Goal: Navigation & Orientation: Find specific page/section

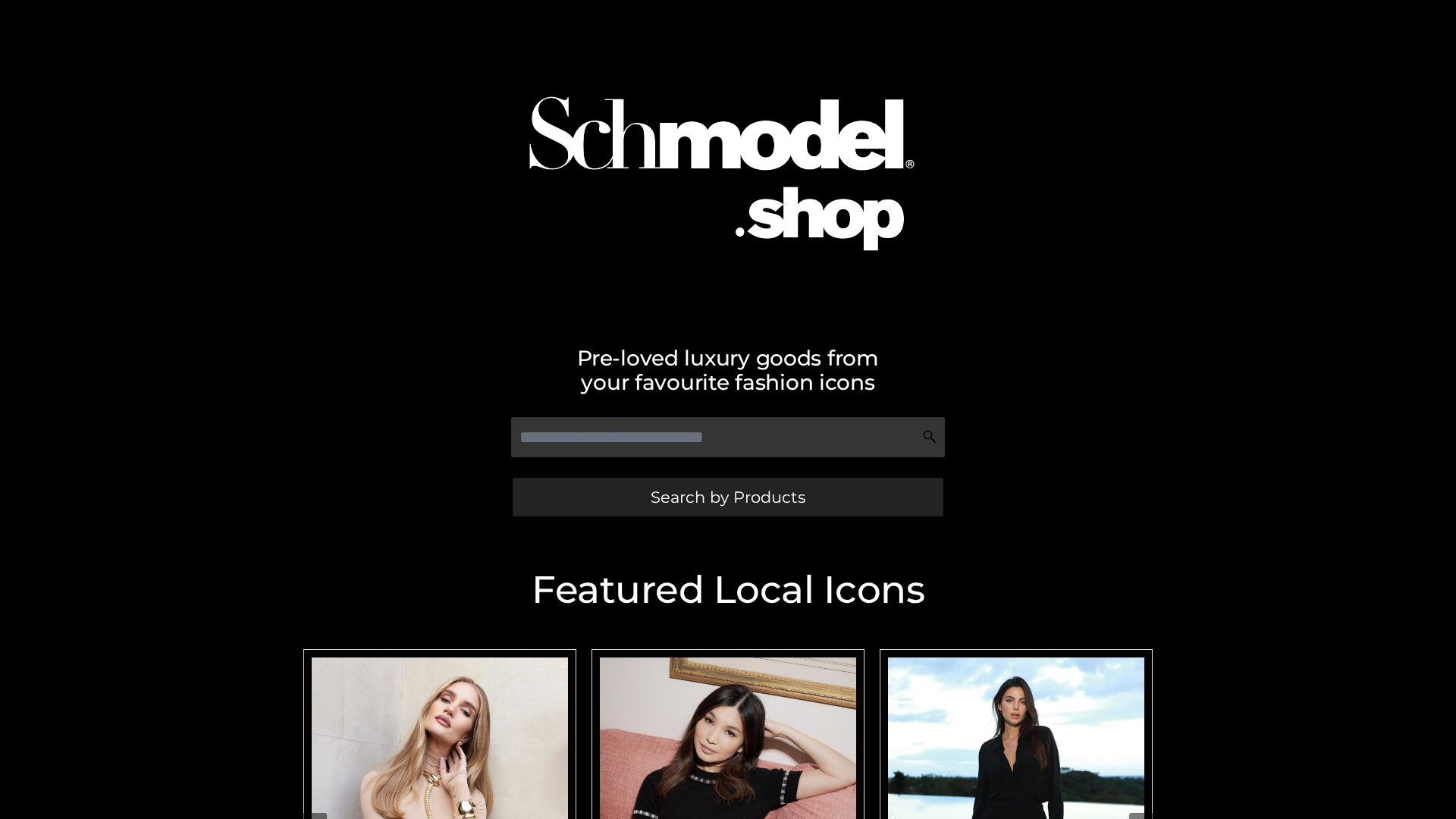
click at [727, 496] on span "Search by Products" at bounding box center [728, 497] width 154 height 16
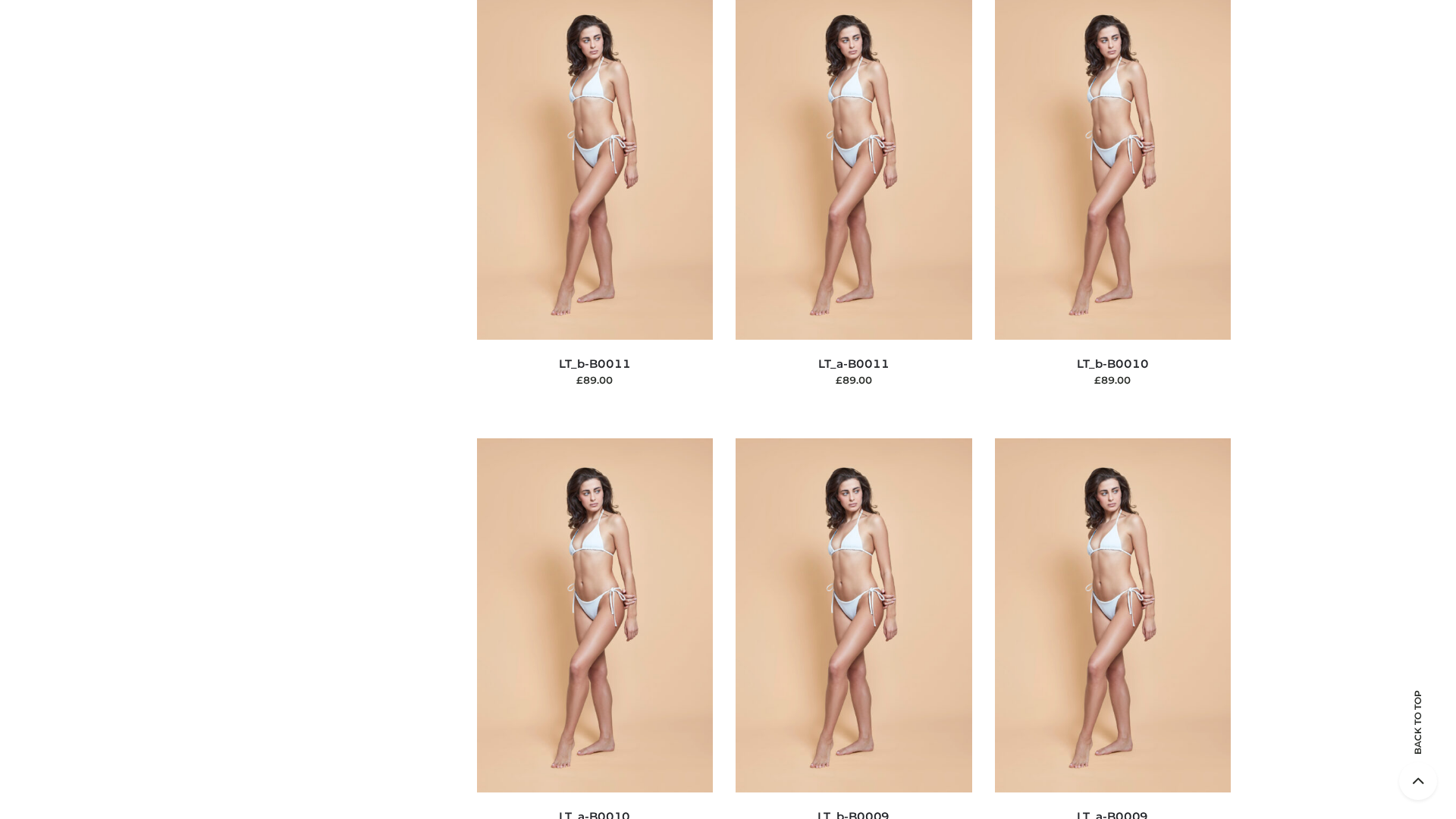
scroll to position [6814, 0]
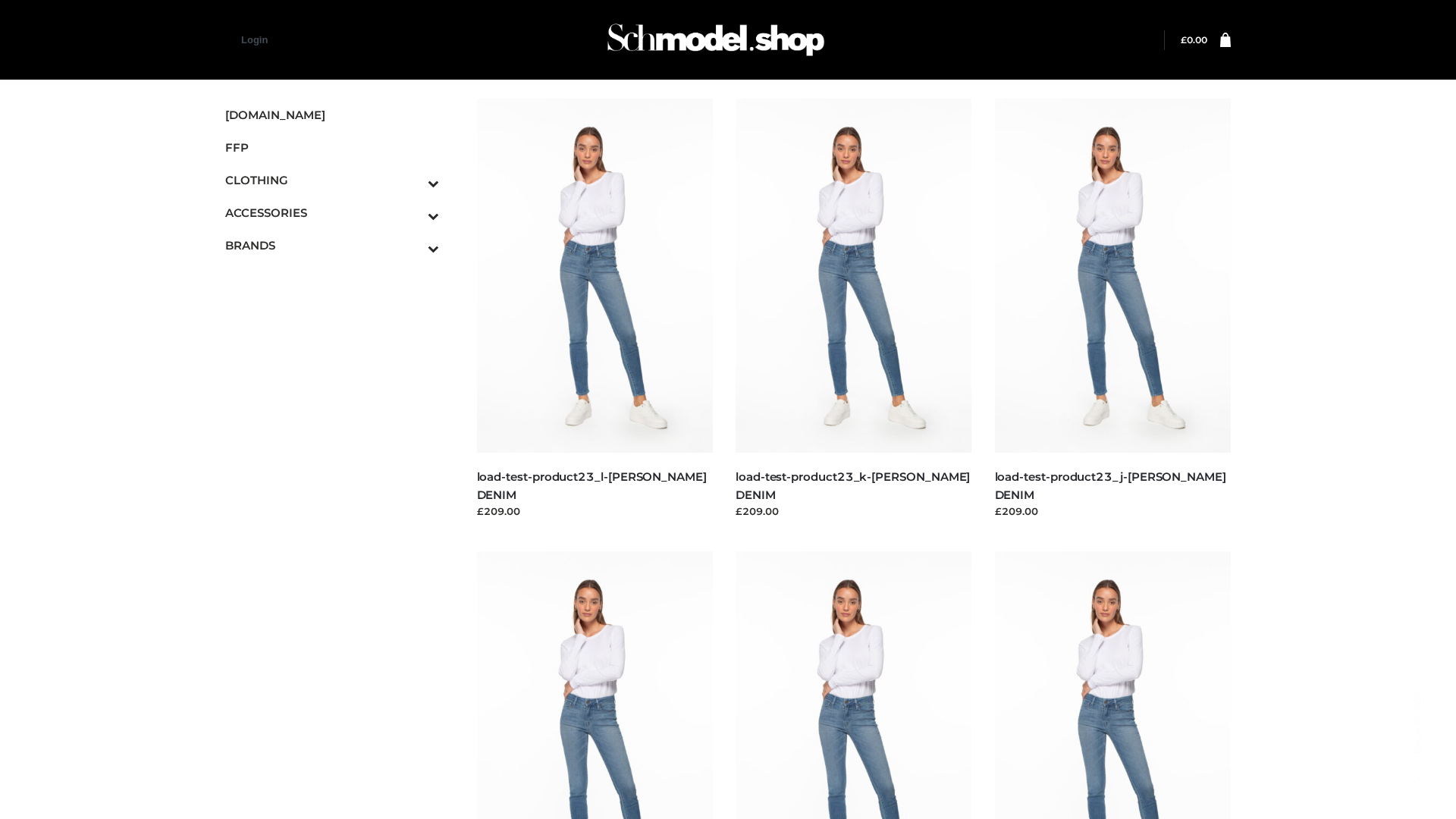
scroll to position [1331, 0]
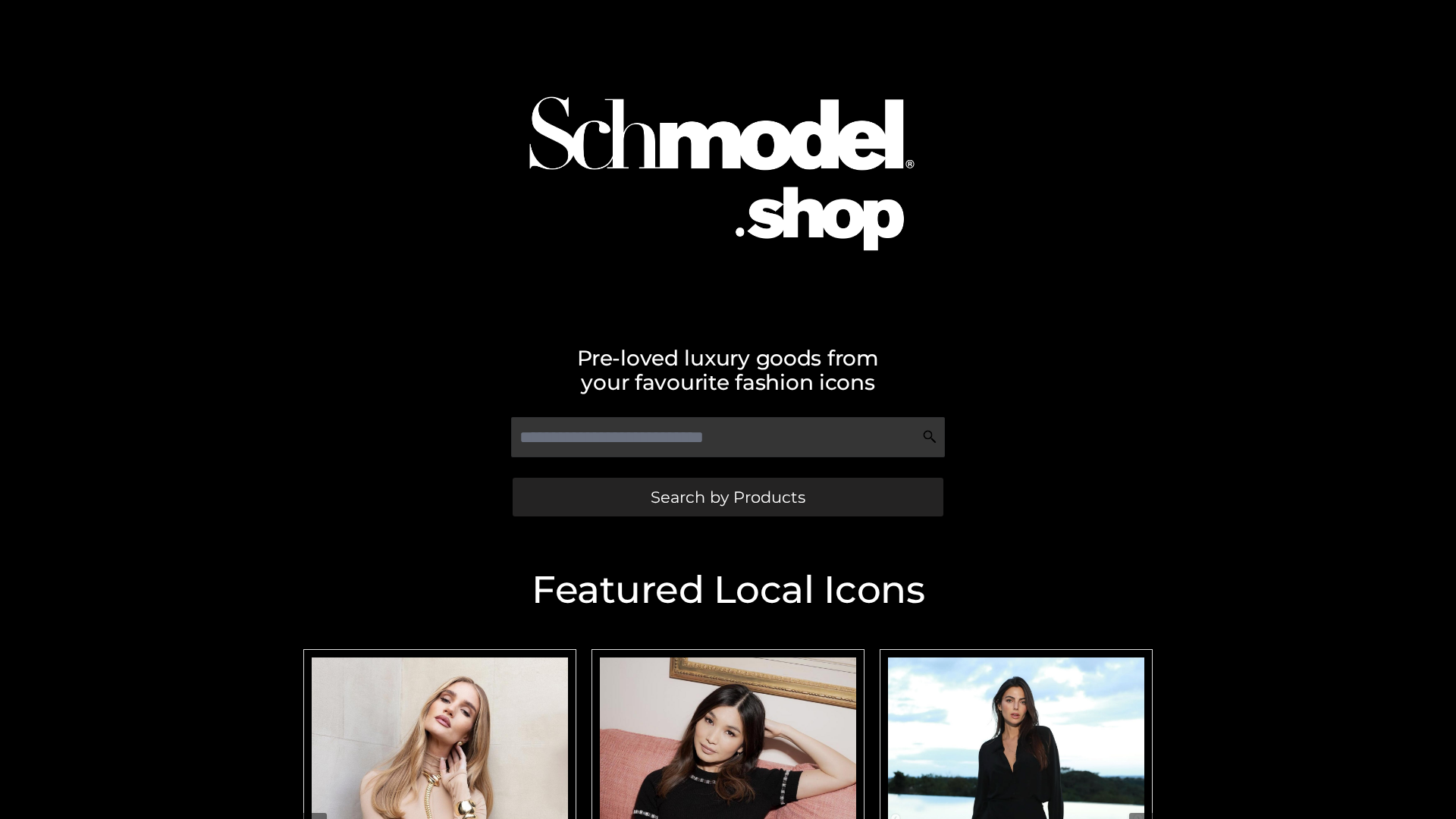
click at [727, 496] on span "Search by Products" at bounding box center [728, 497] width 154 height 16
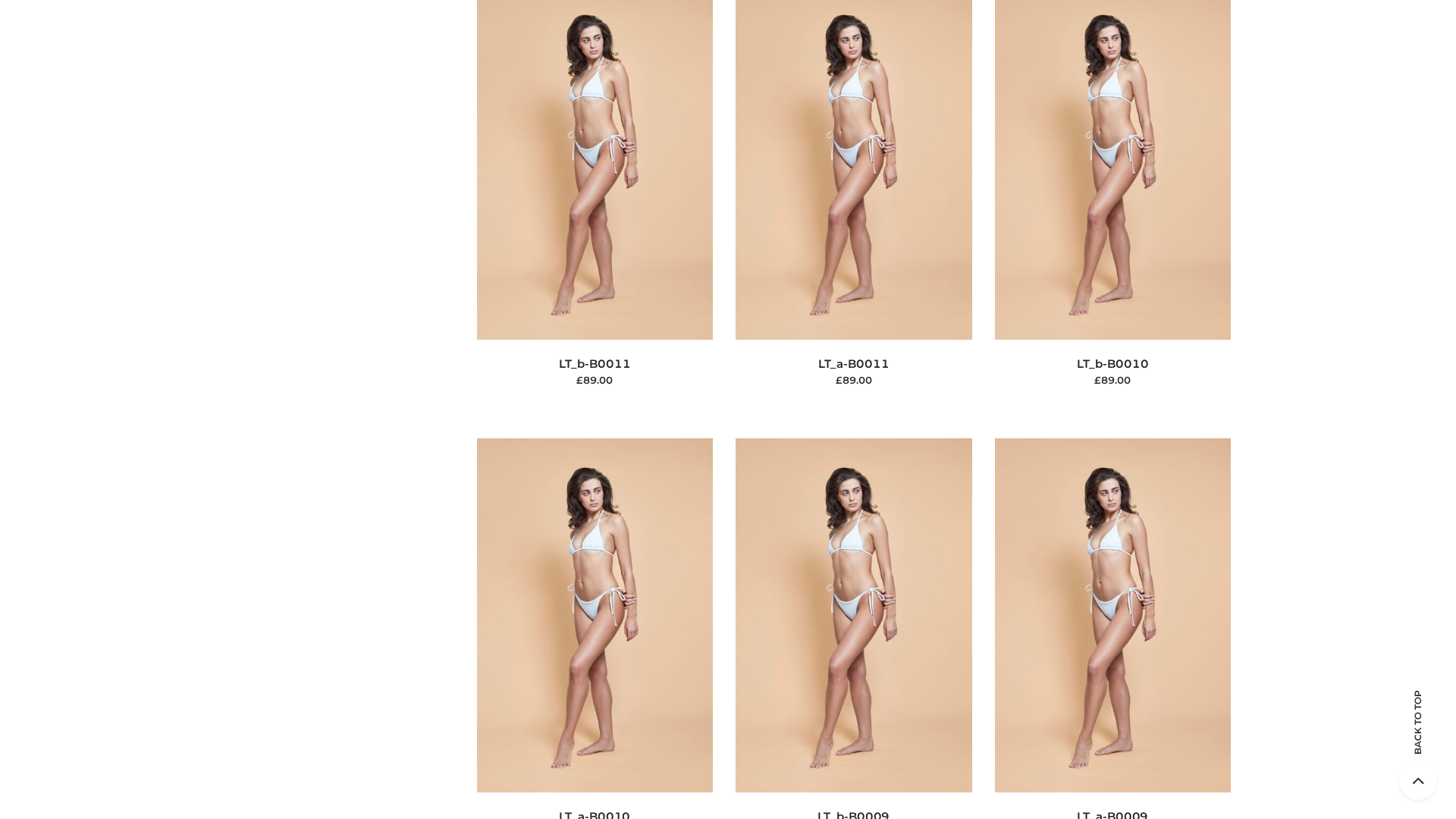
scroll to position [6814, 0]
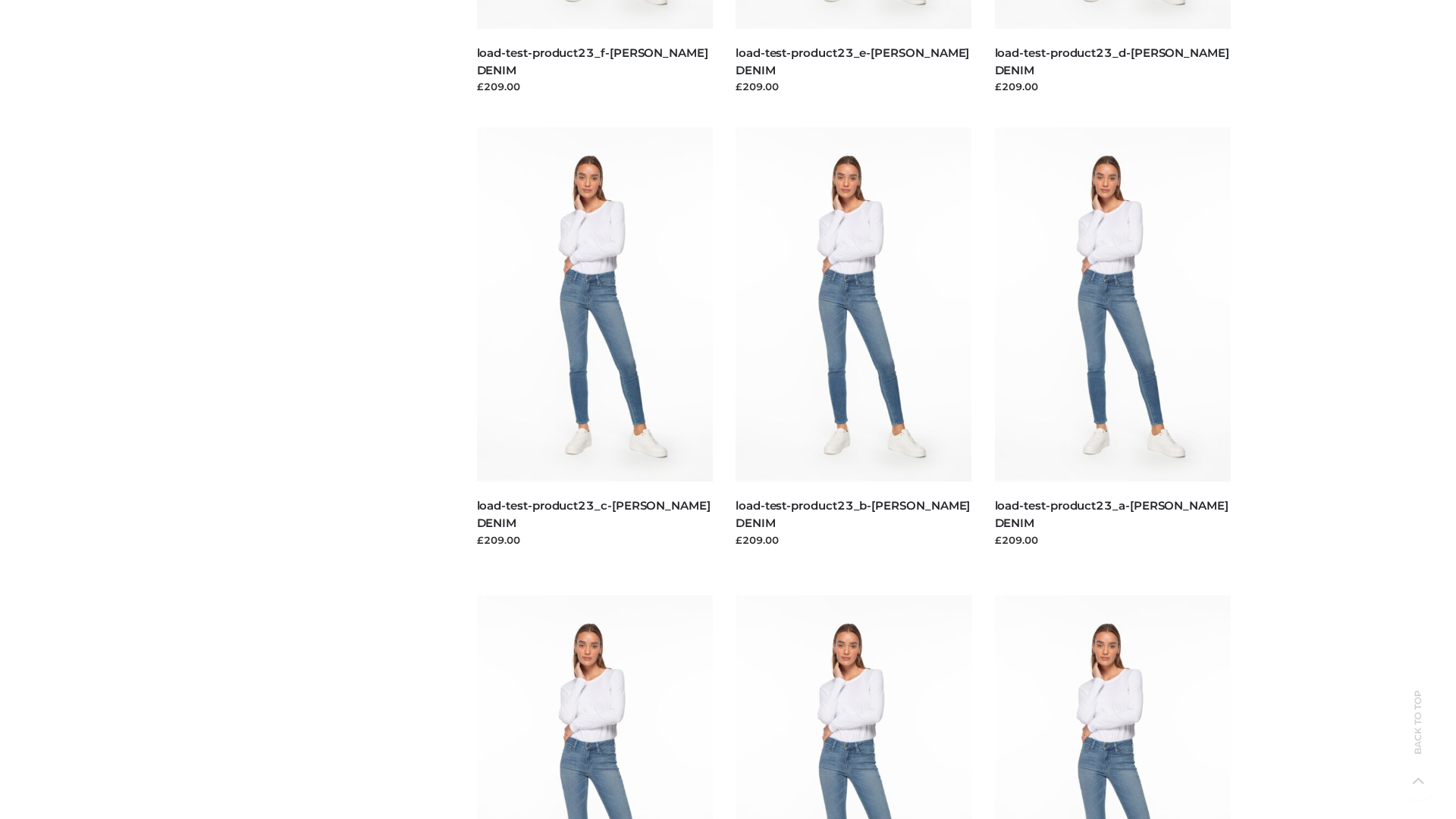
scroll to position [1331, 0]
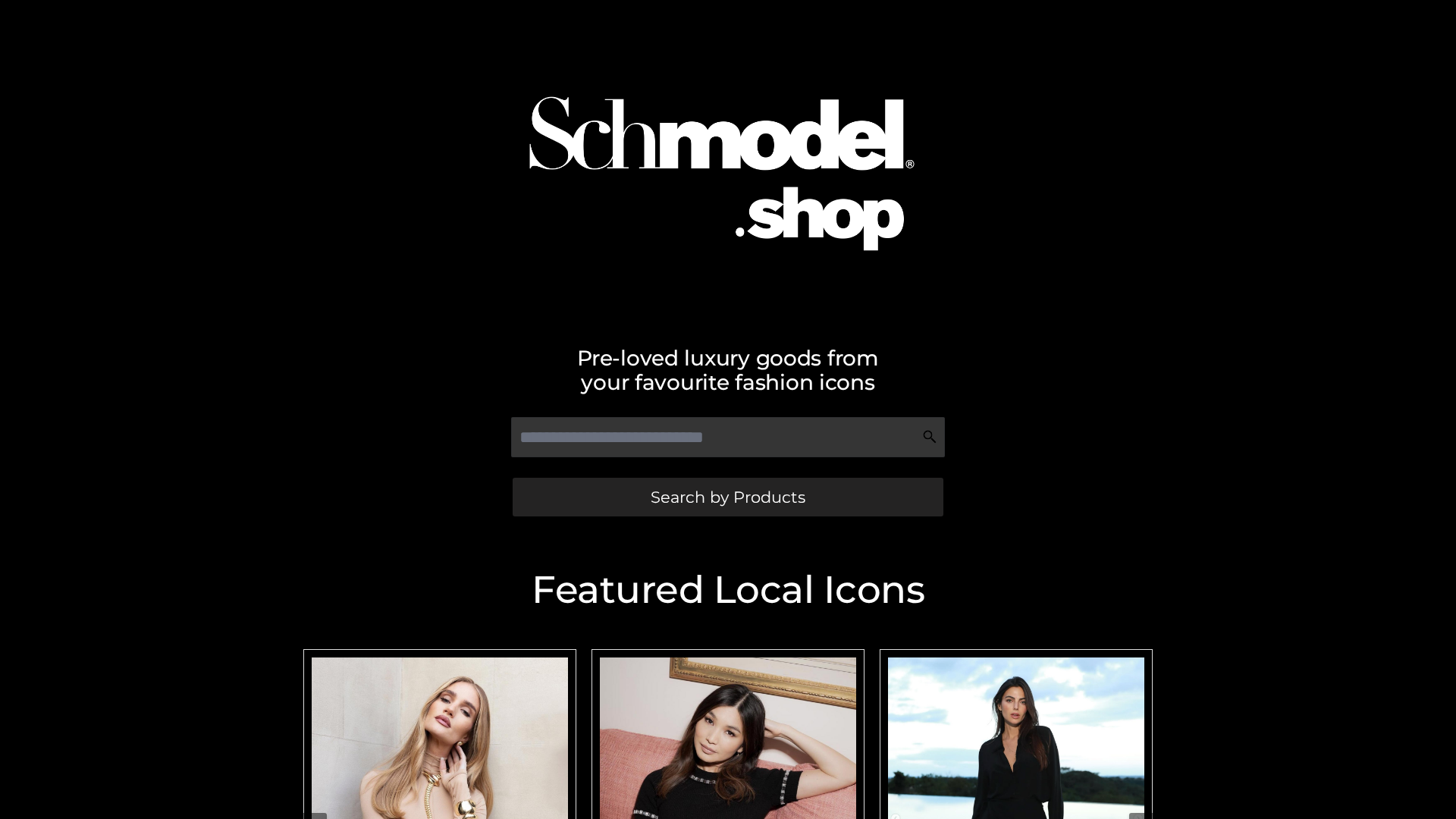
click at [727, 496] on span "Search by Products" at bounding box center [728, 497] width 154 height 16
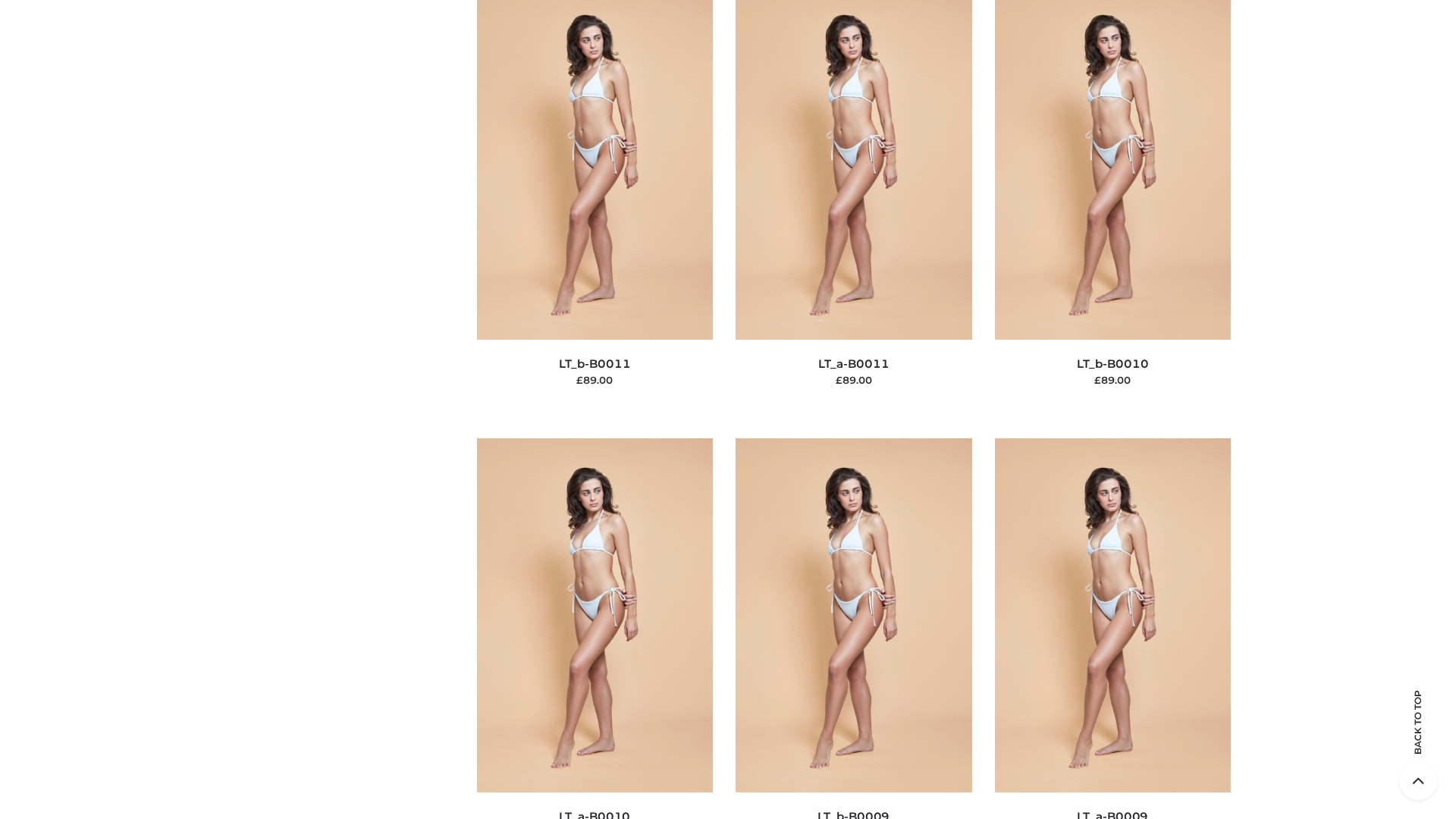
scroll to position [6814, 0]
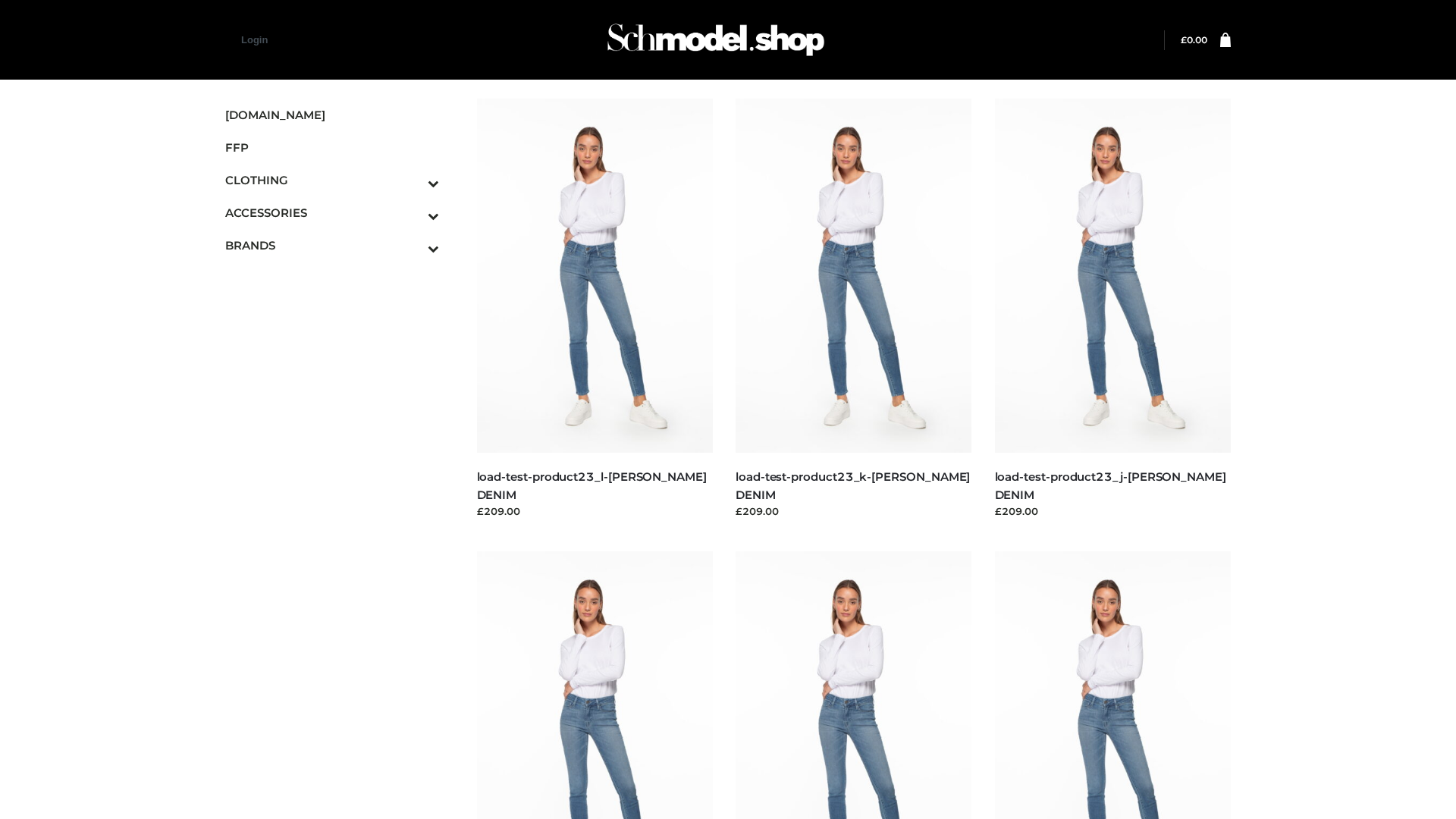
scroll to position [1331, 0]
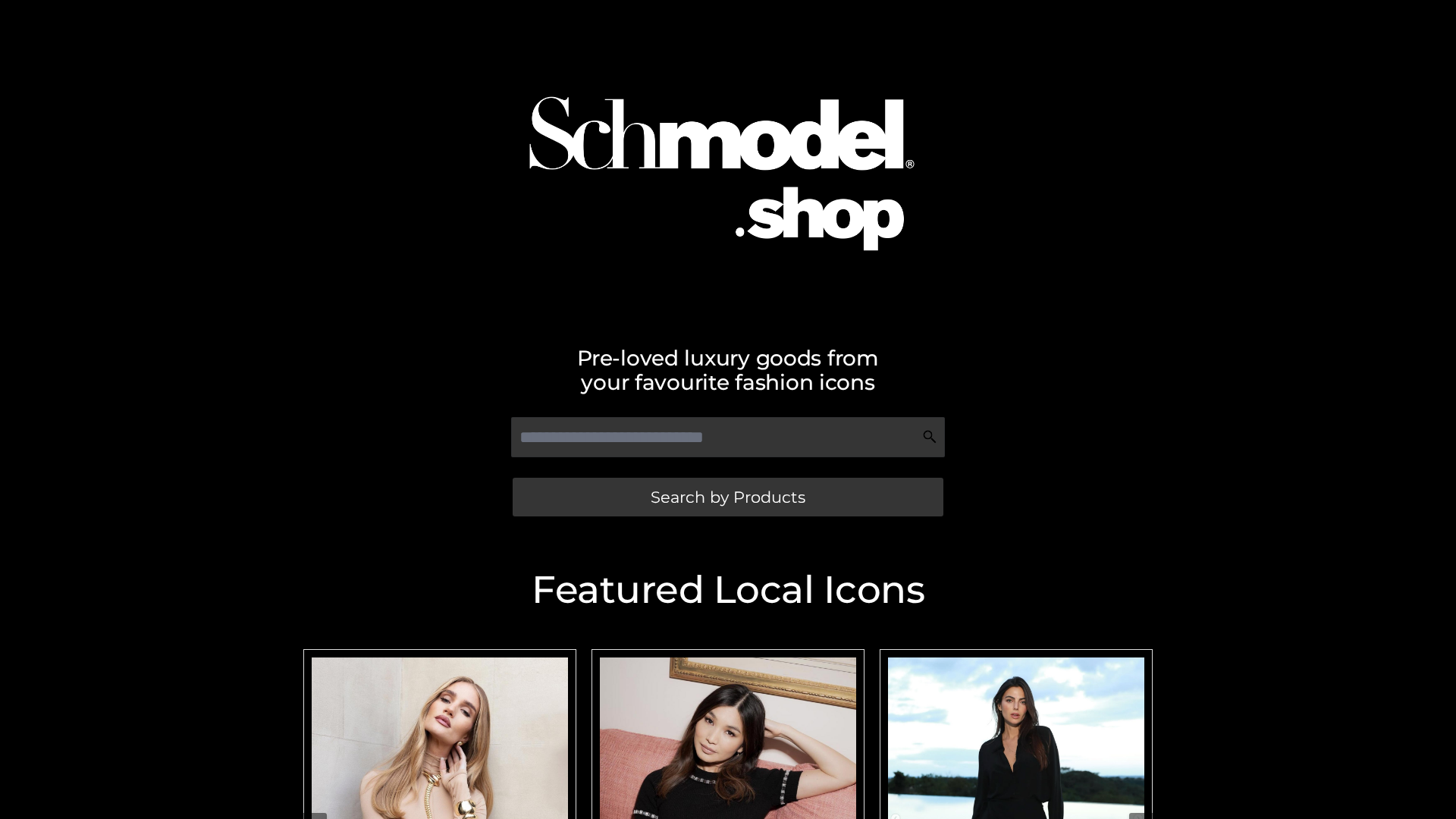
click at [727, 496] on span "Search by Products" at bounding box center [728, 497] width 154 height 16
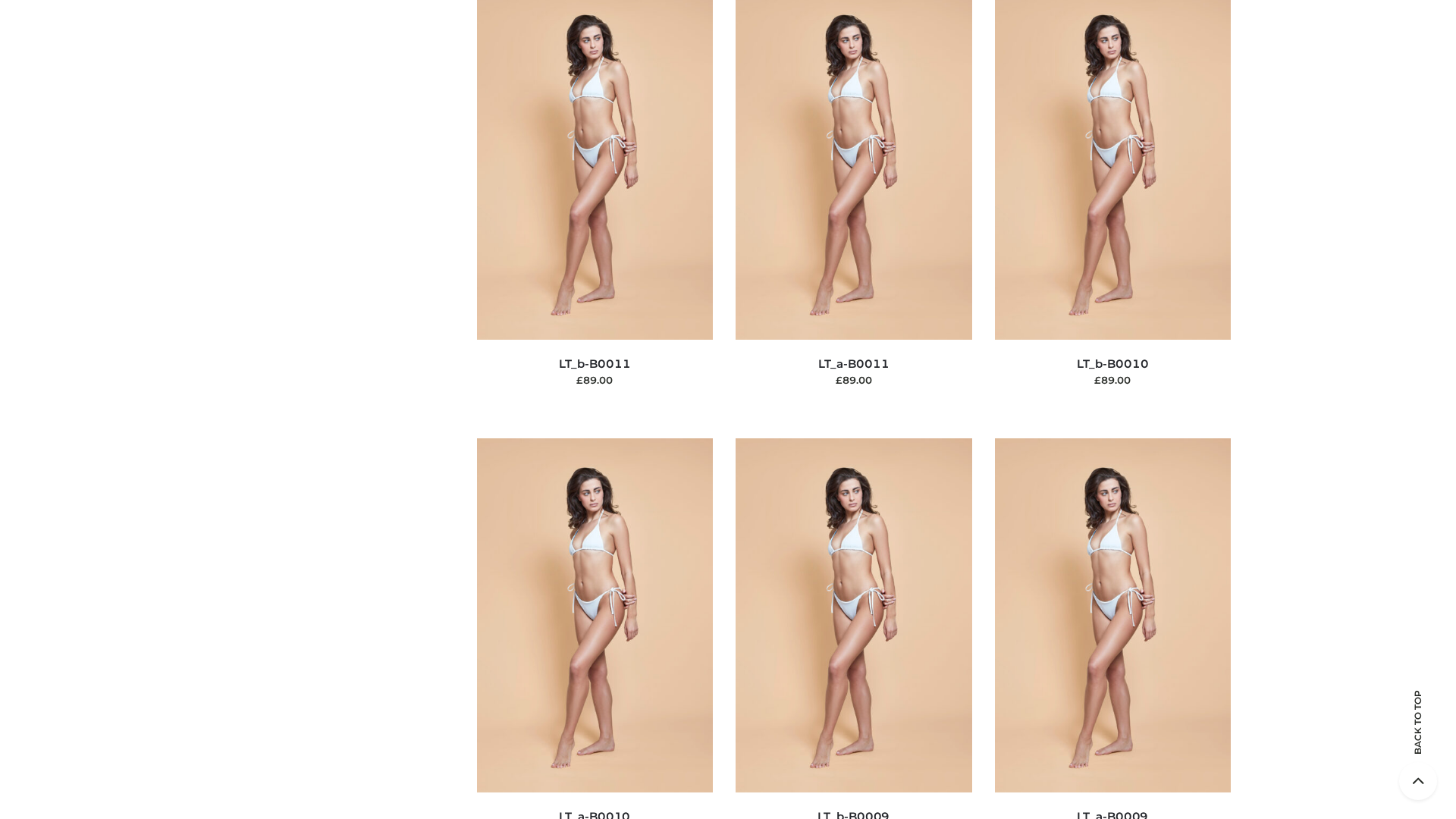
scroll to position [6814, 0]
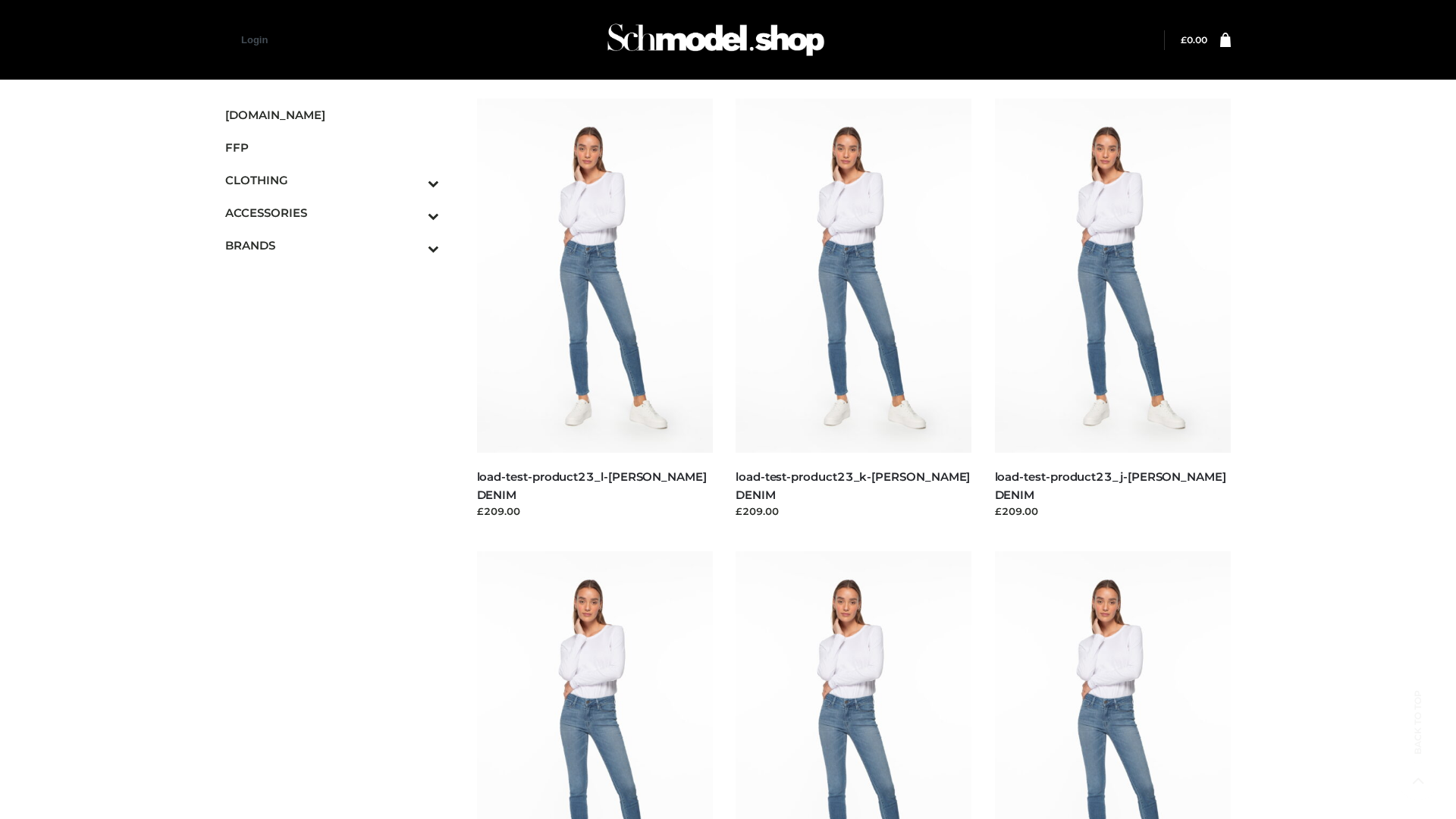
scroll to position [1331, 0]
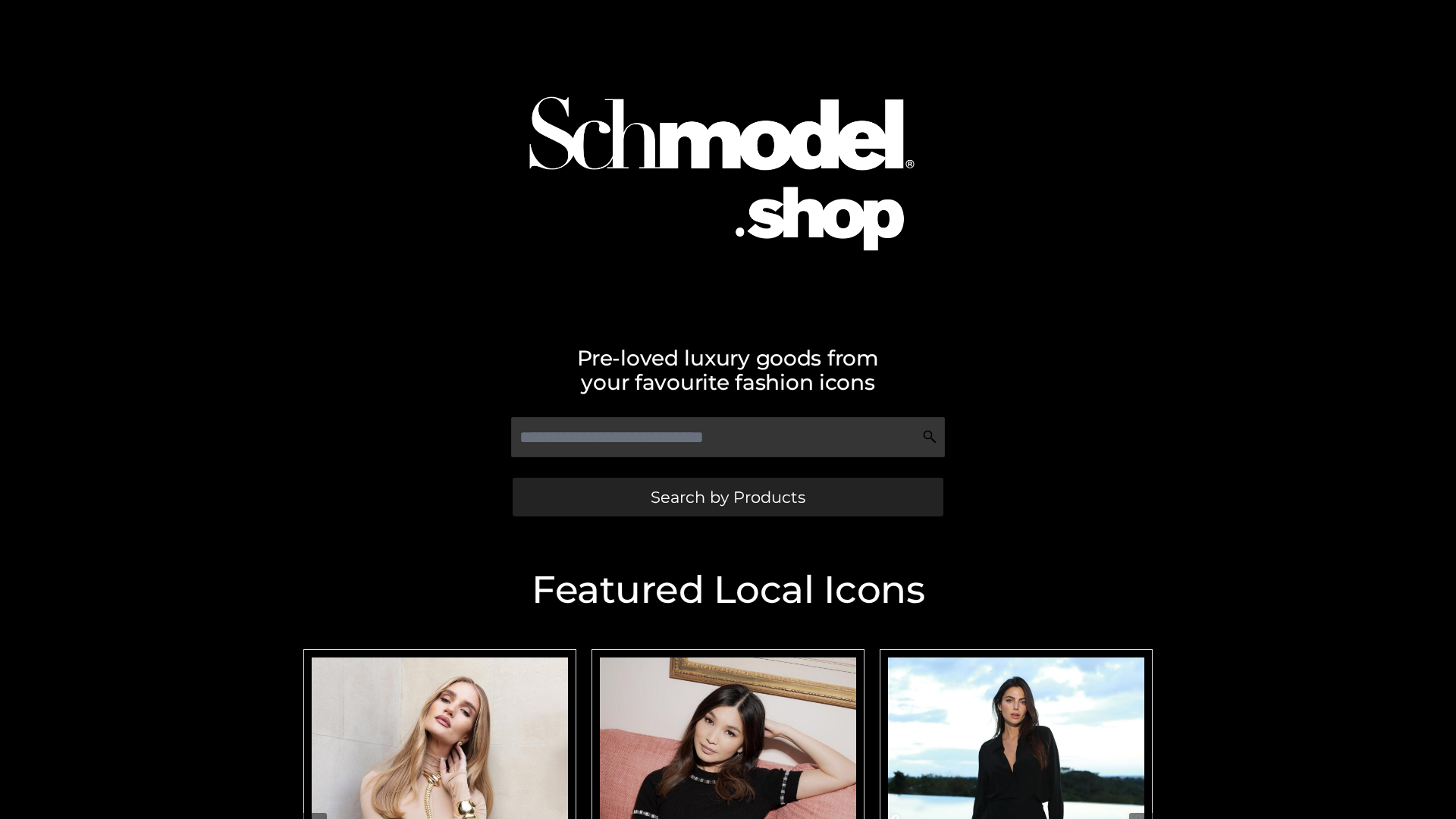
click at [727, 496] on span "Search by Products" at bounding box center [728, 497] width 154 height 16
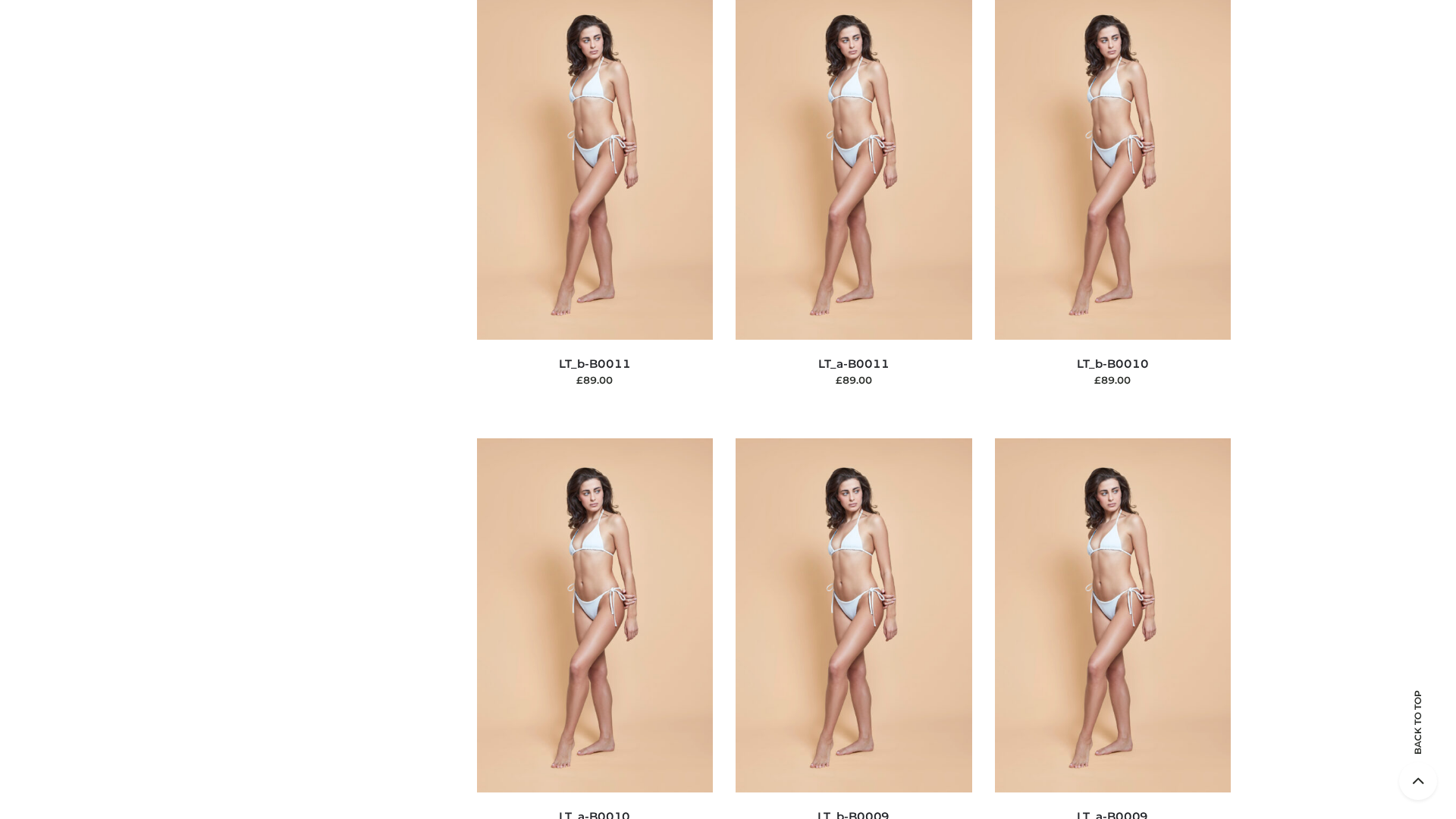
scroll to position [6814, 0]
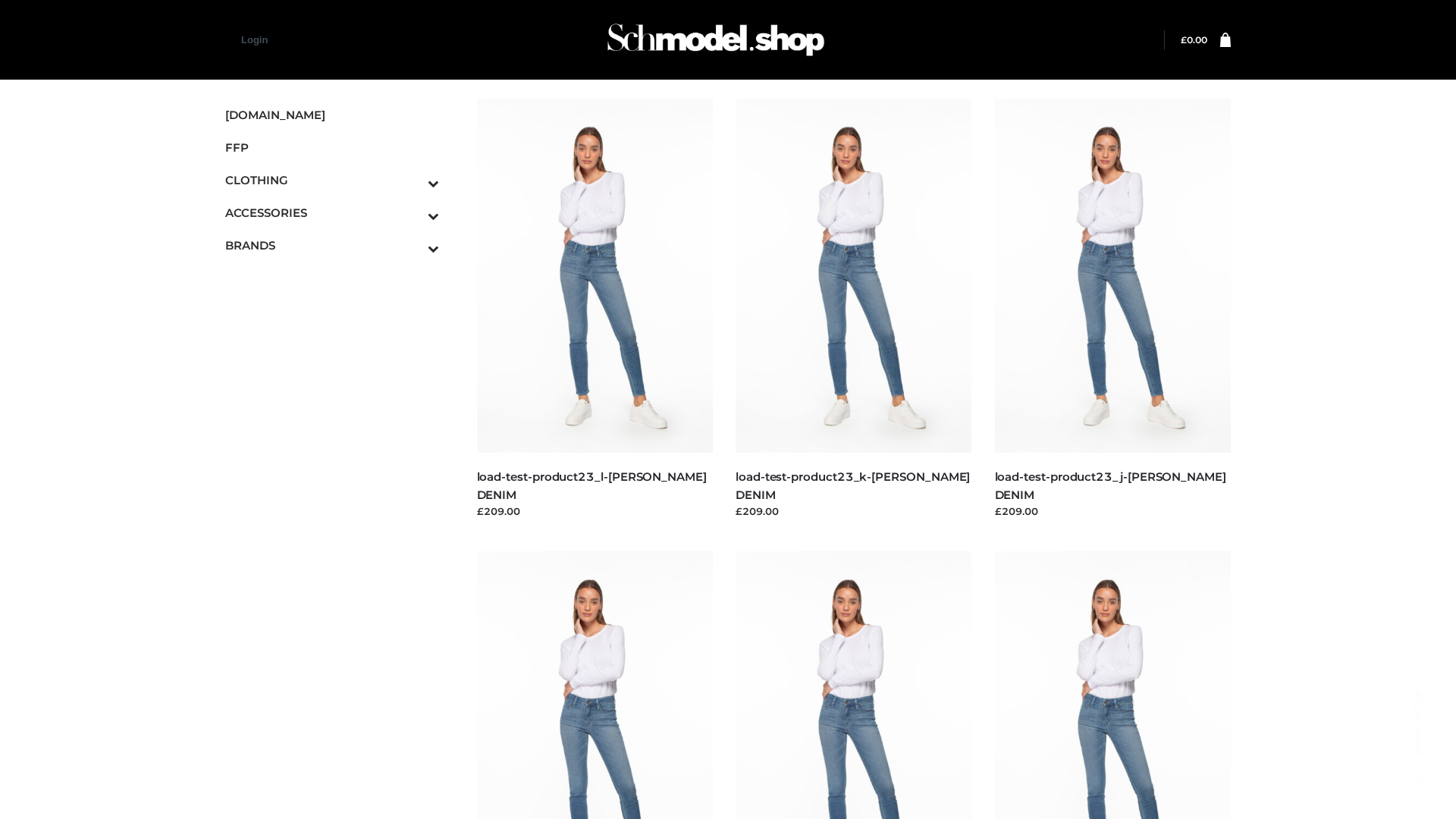
scroll to position [1331, 0]
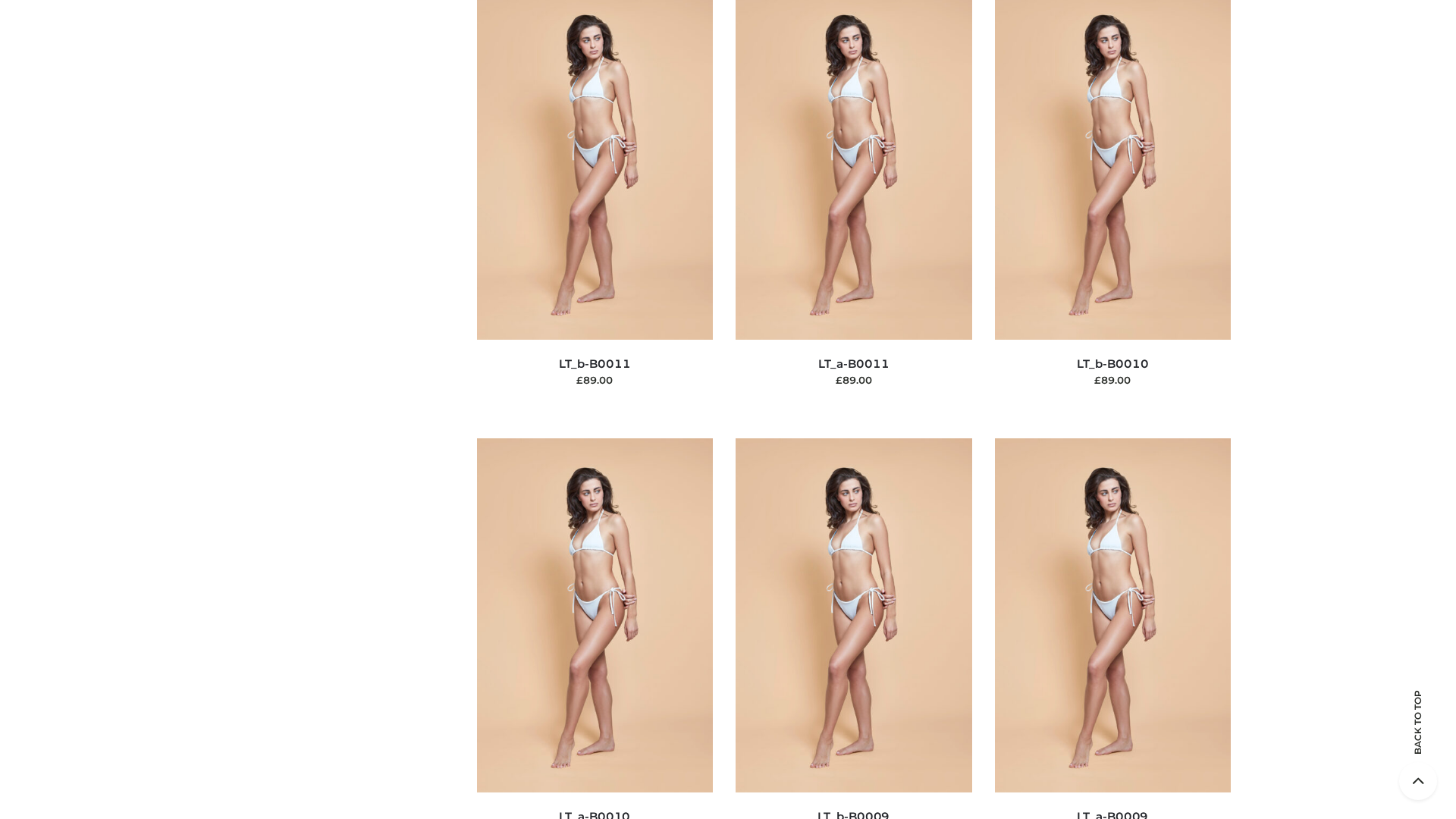
scroll to position [6814, 0]
